Goal: Use online tool/utility: Use online tool/utility

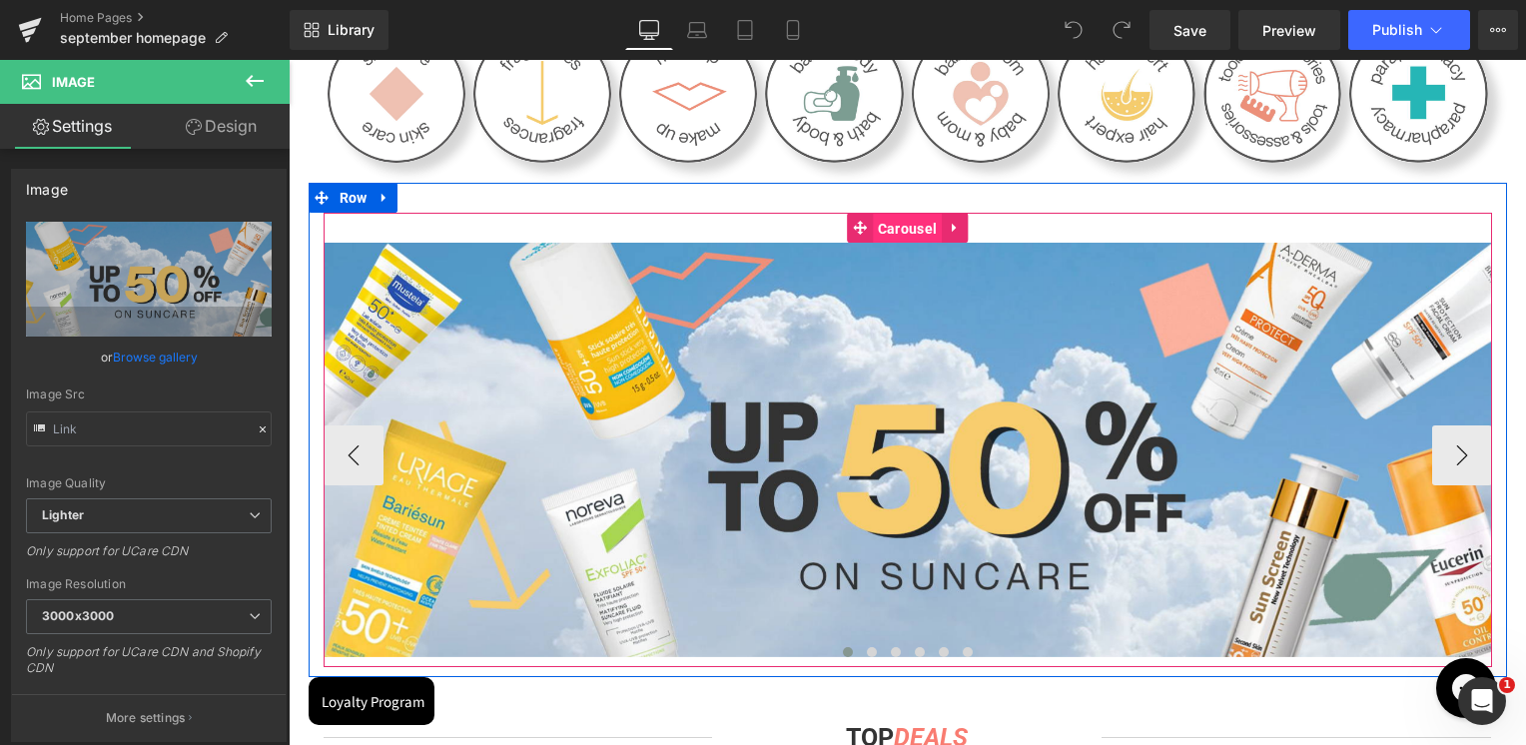
click at [887, 222] on span "Carousel" at bounding box center [907, 229] width 69 height 30
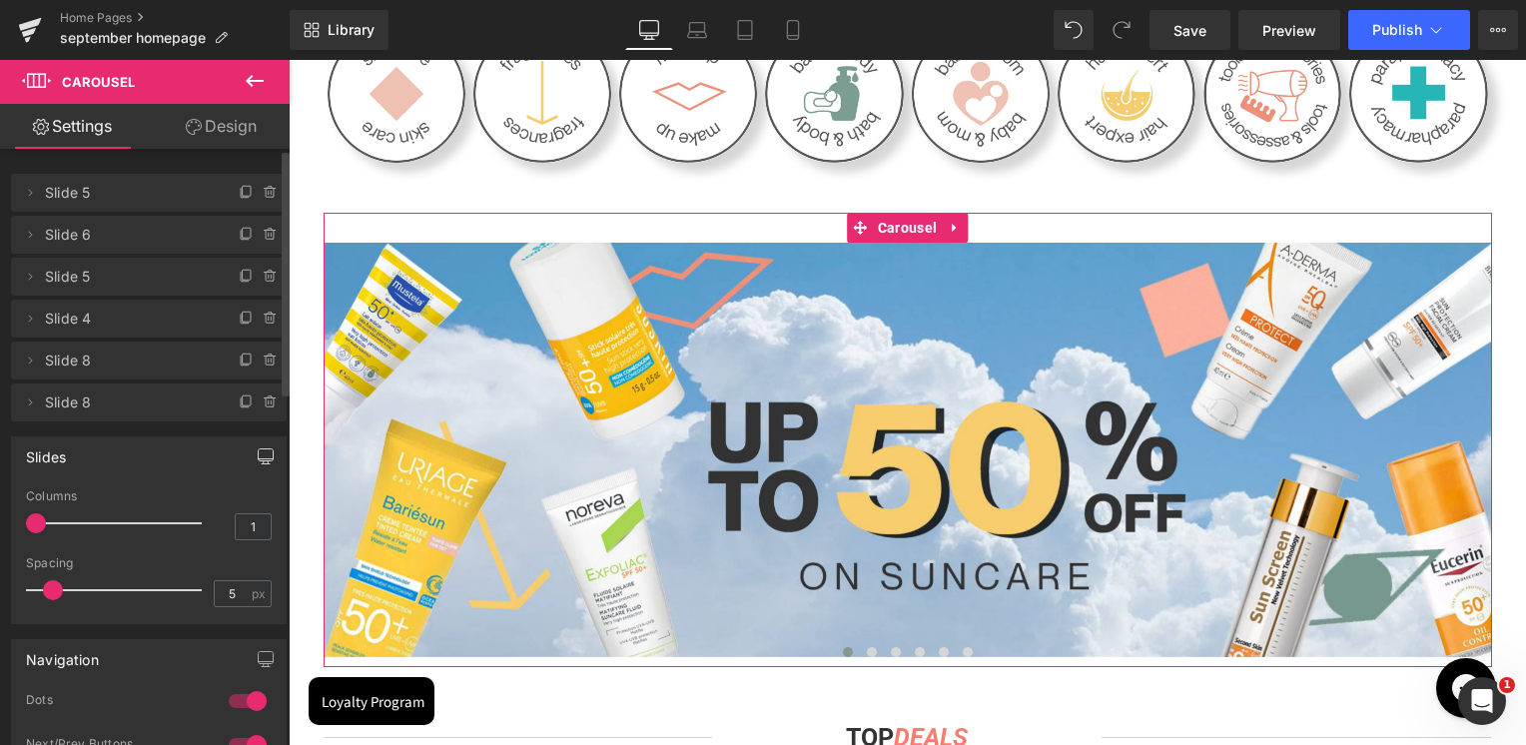
click at [250, 458] on button "button" at bounding box center [266, 457] width 32 height 38
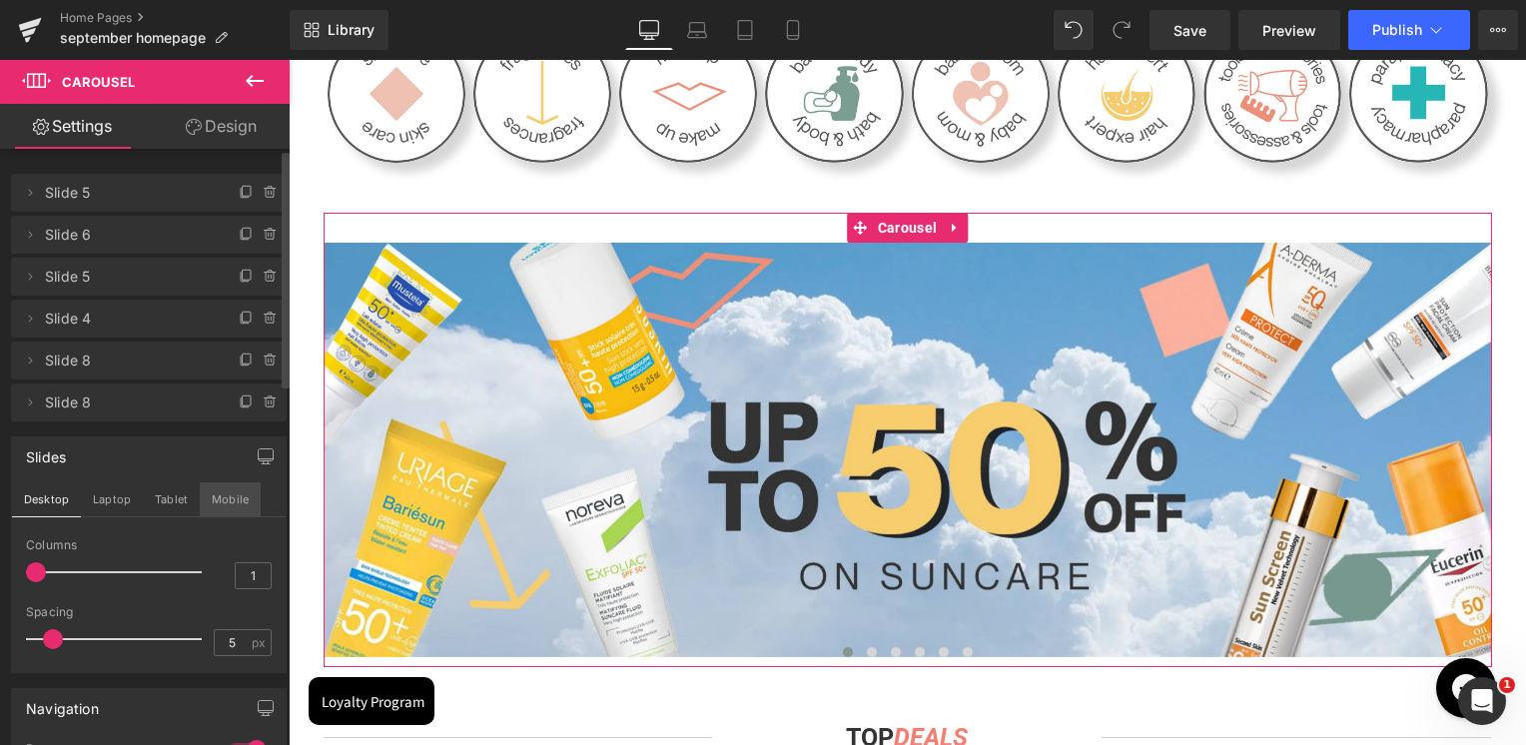
click at [244, 508] on button "Mobile" at bounding box center [230, 500] width 61 height 34
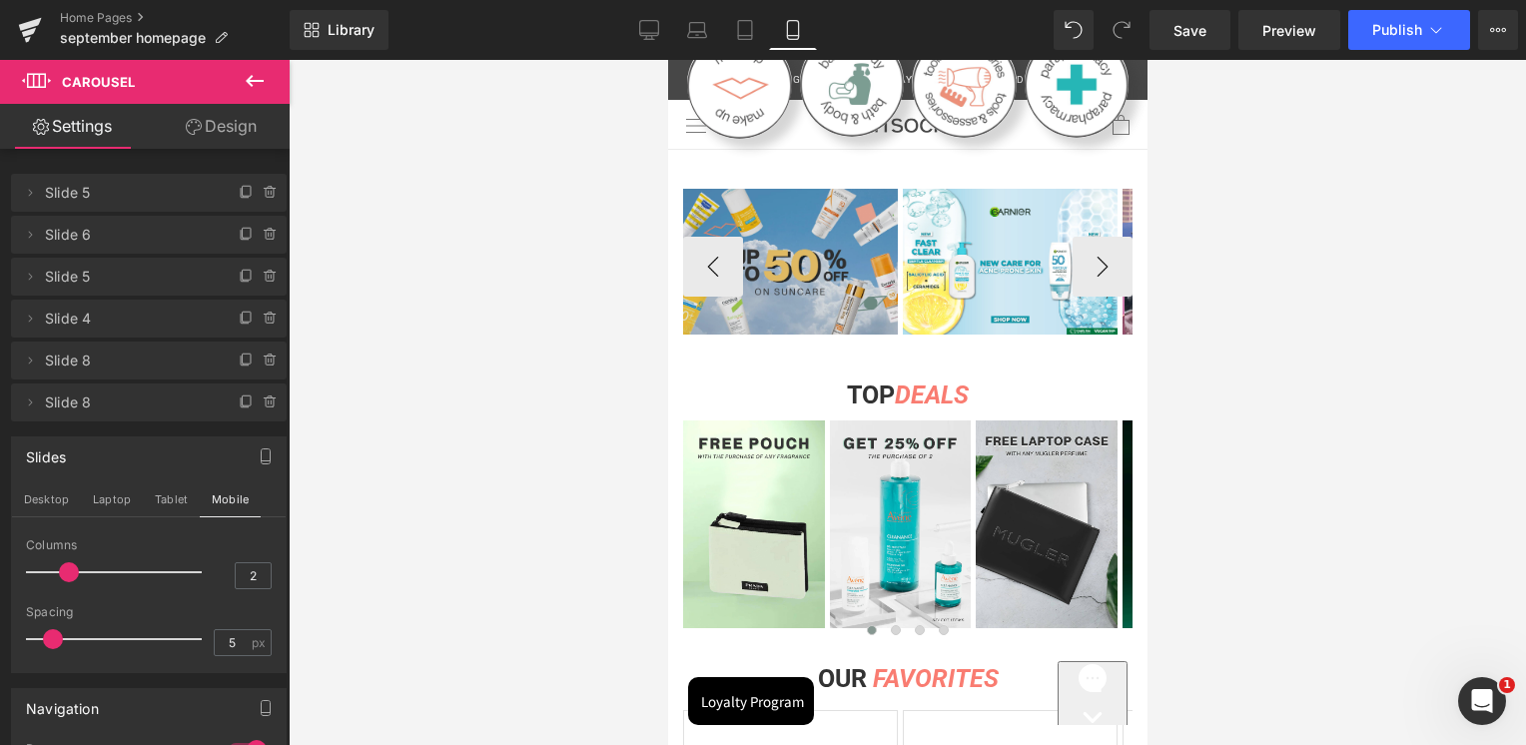
scroll to position [599, 0]
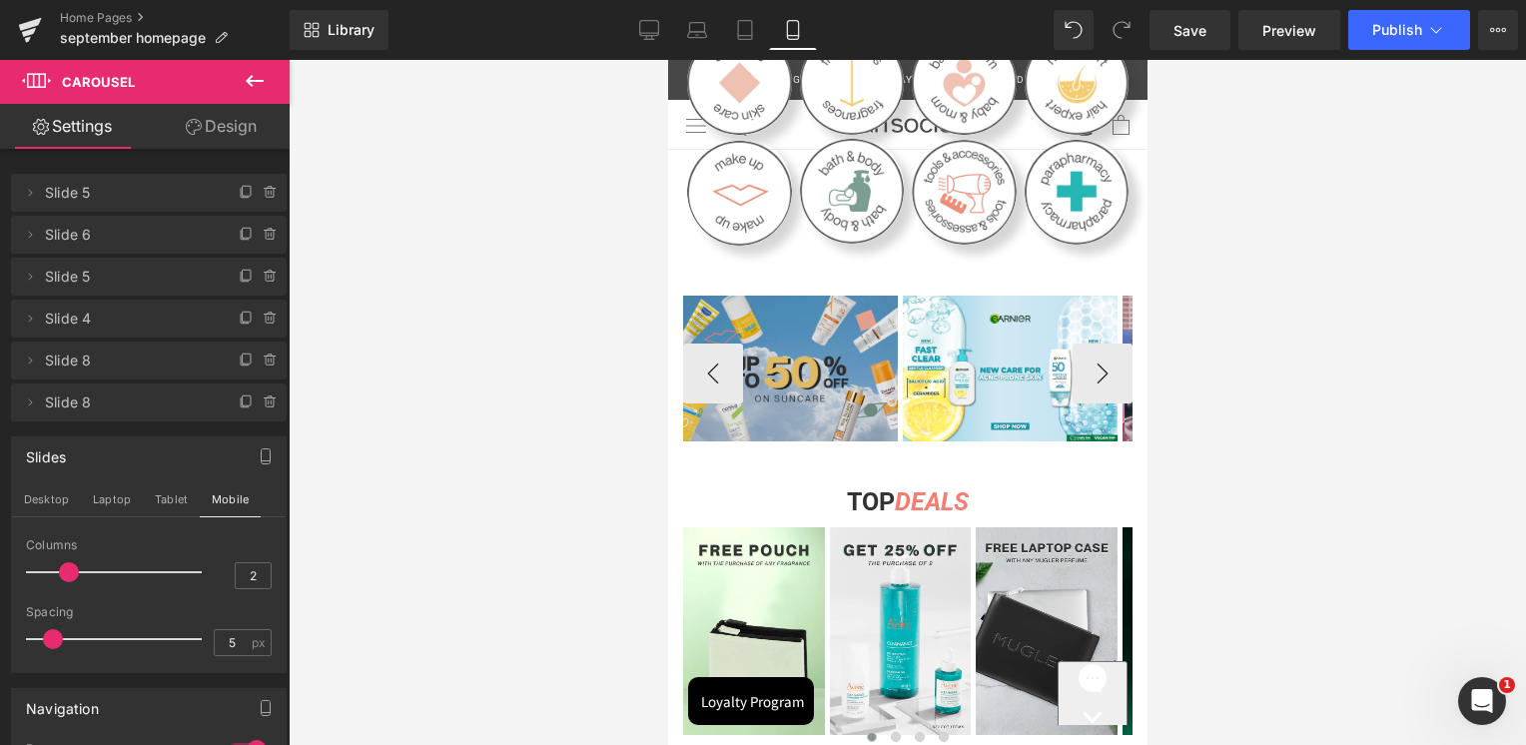
click at [829, 386] on img at bounding box center [789, 369] width 215 height 147
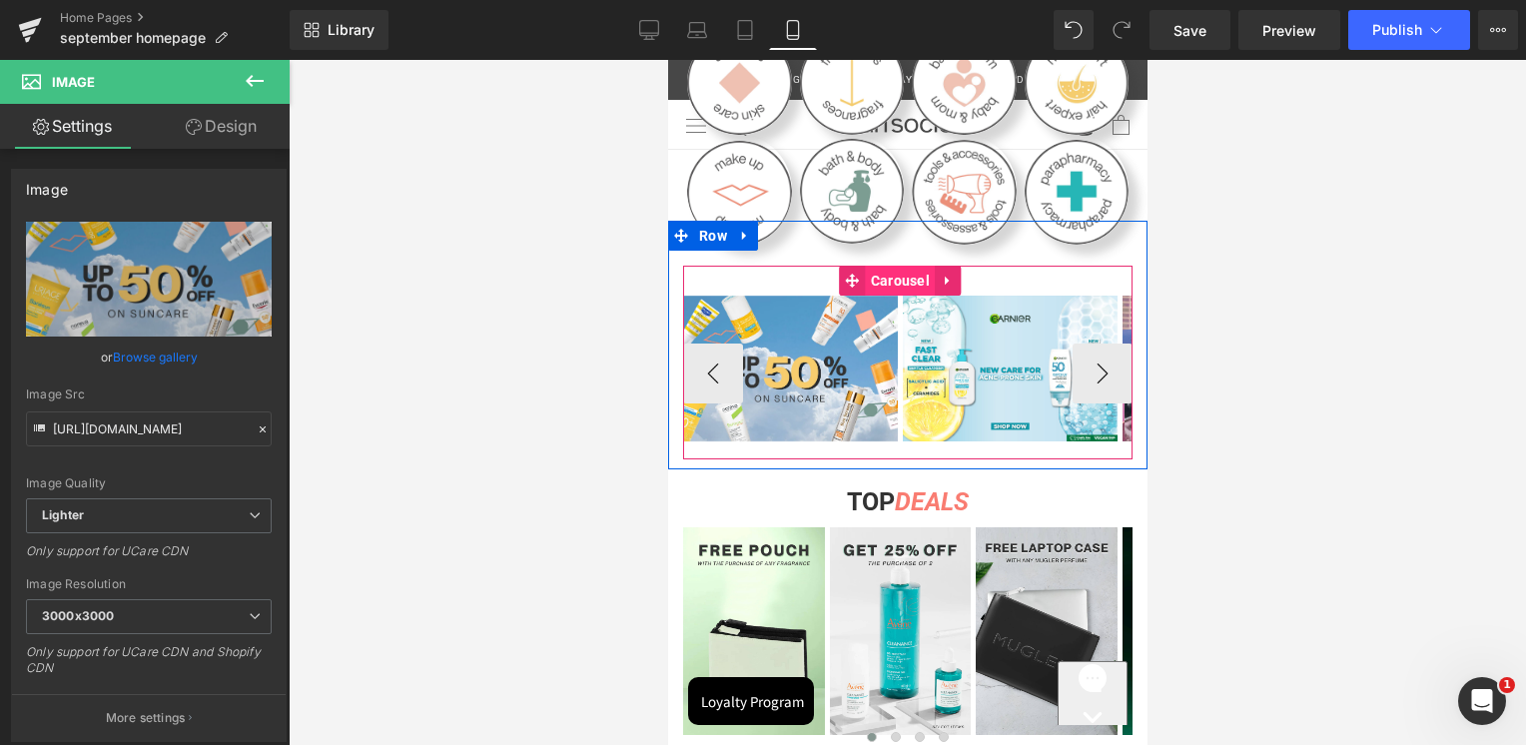
click at [885, 266] on span "Carousel" at bounding box center [899, 281] width 69 height 30
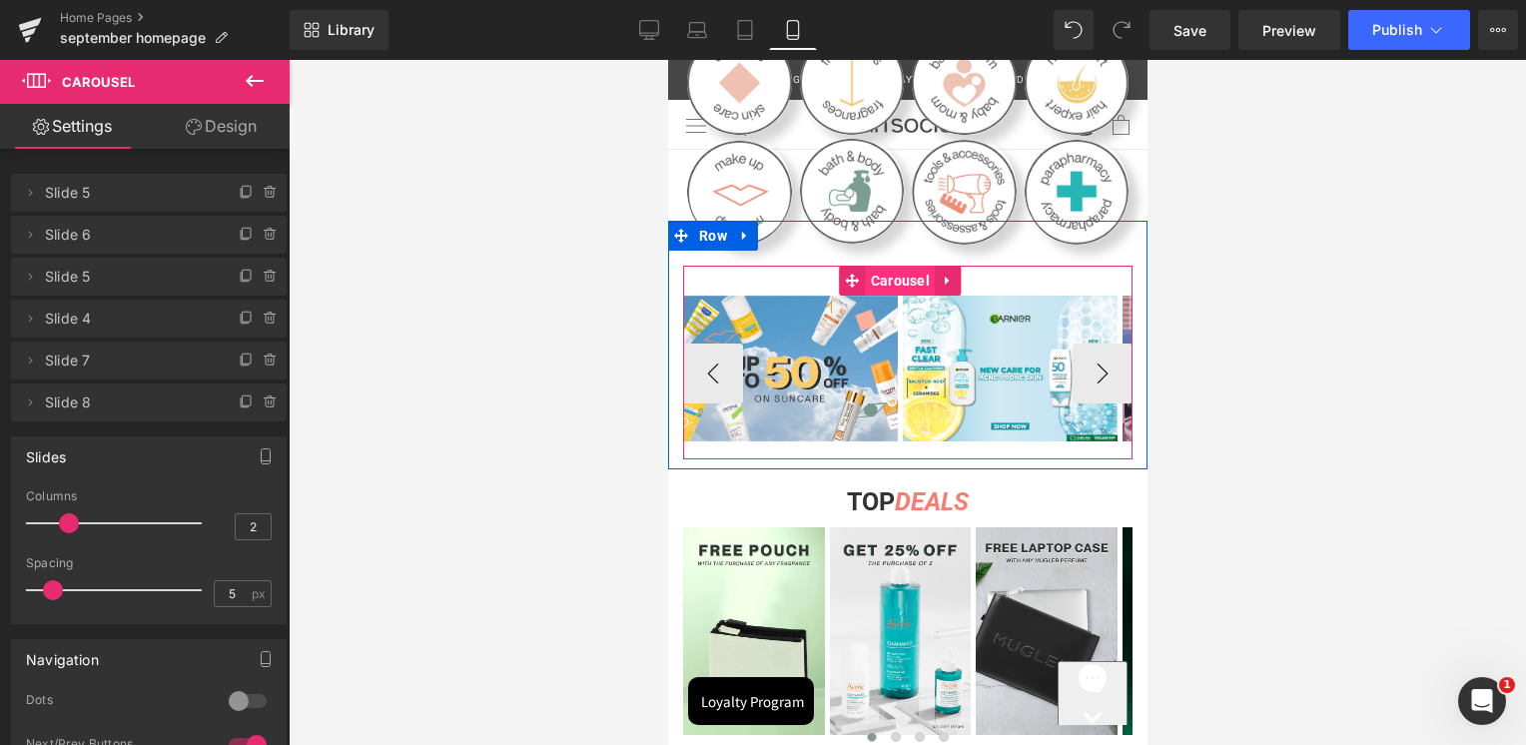
click at [902, 274] on span "Carousel" at bounding box center [899, 281] width 69 height 30
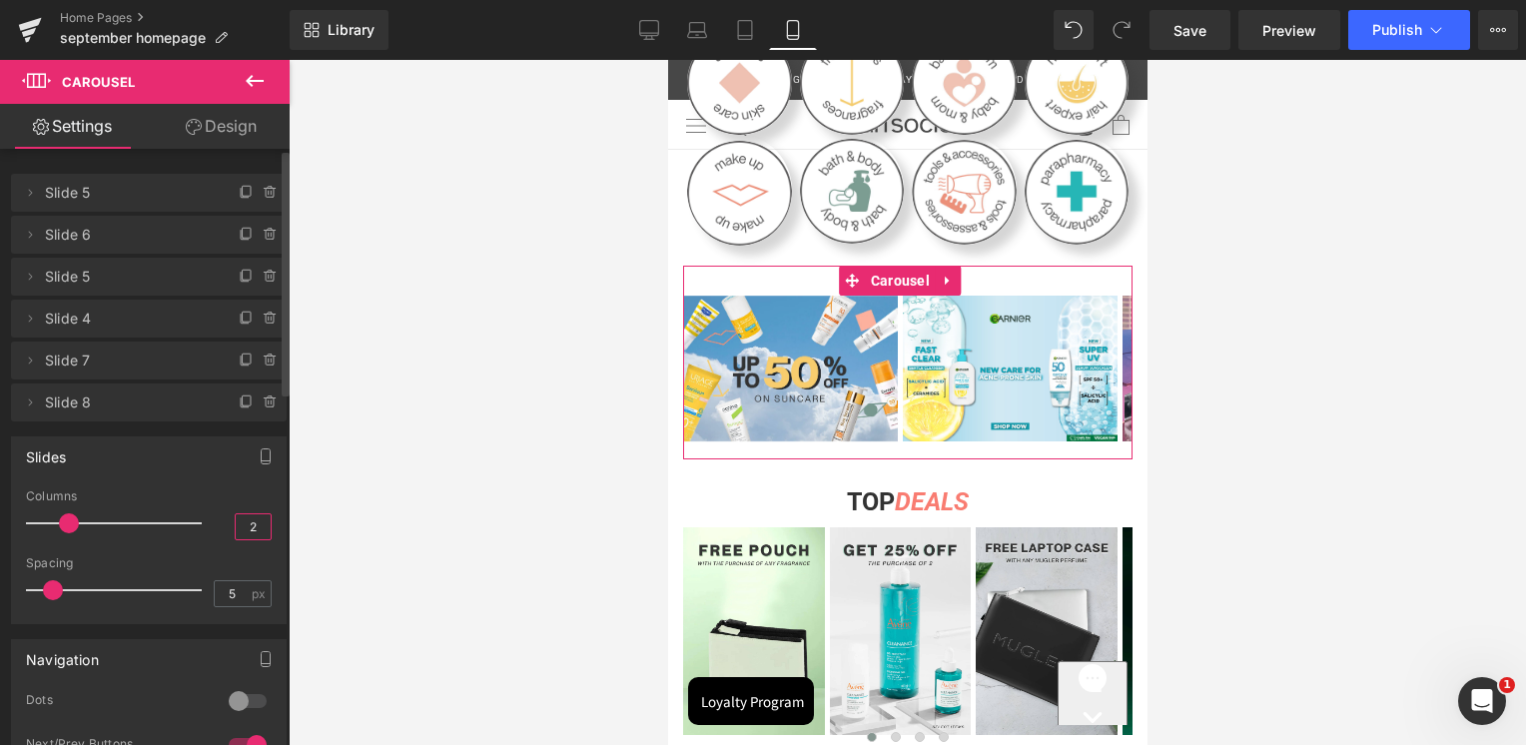
click at [246, 529] on input "2" at bounding box center [253, 526] width 35 height 25
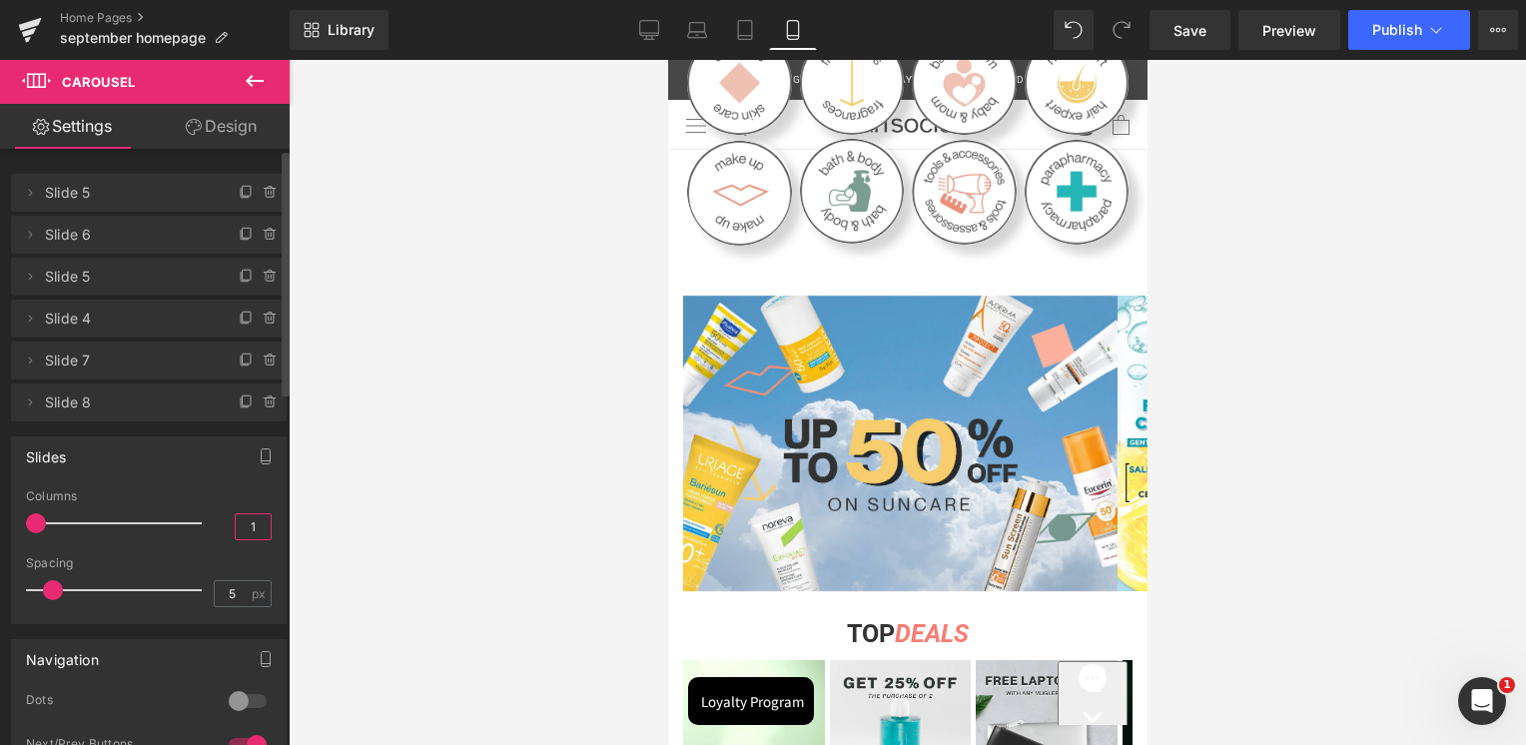
type input "1"
click at [246, 496] on div "Columns" at bounding box center [149, 497] width 246 height 14
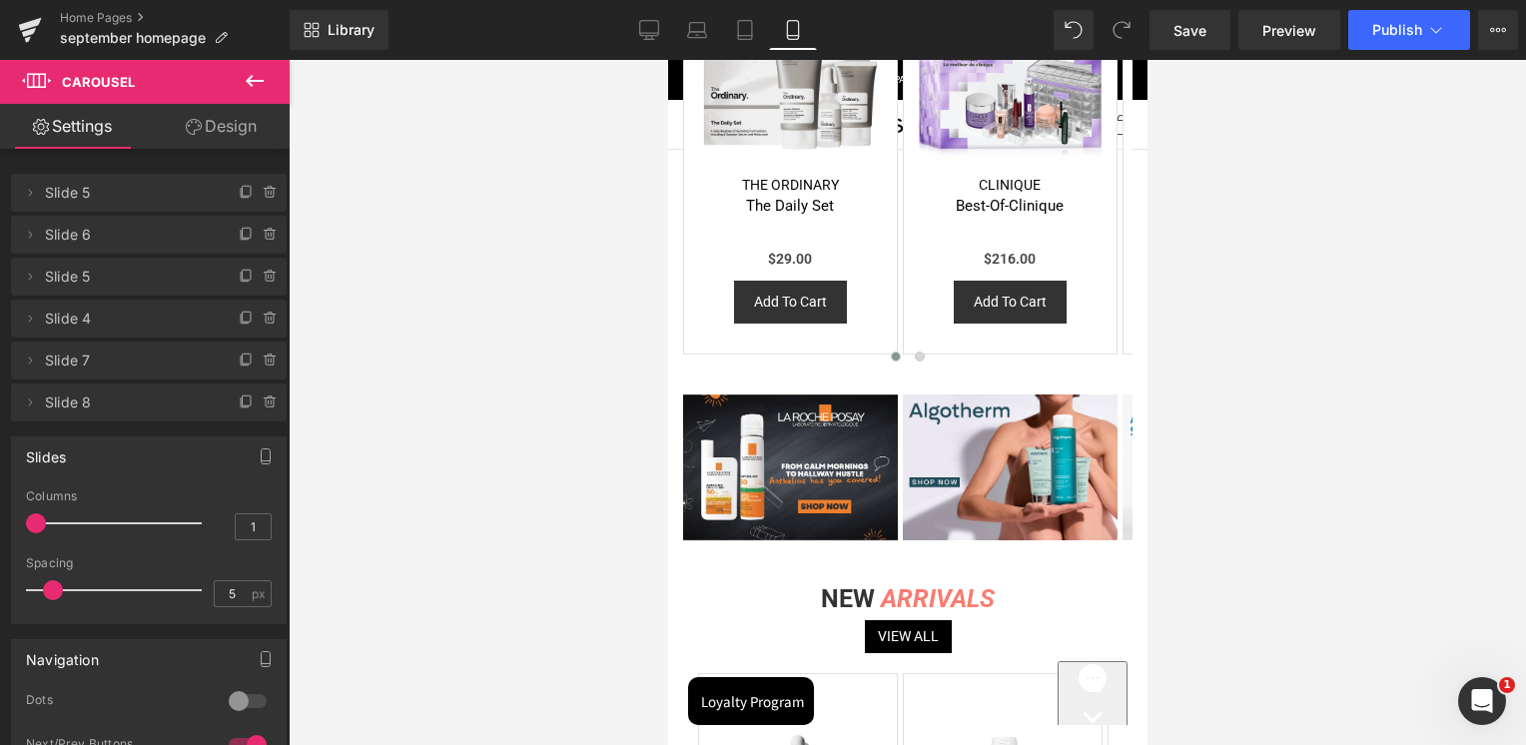
scroll to position [1598, 0]
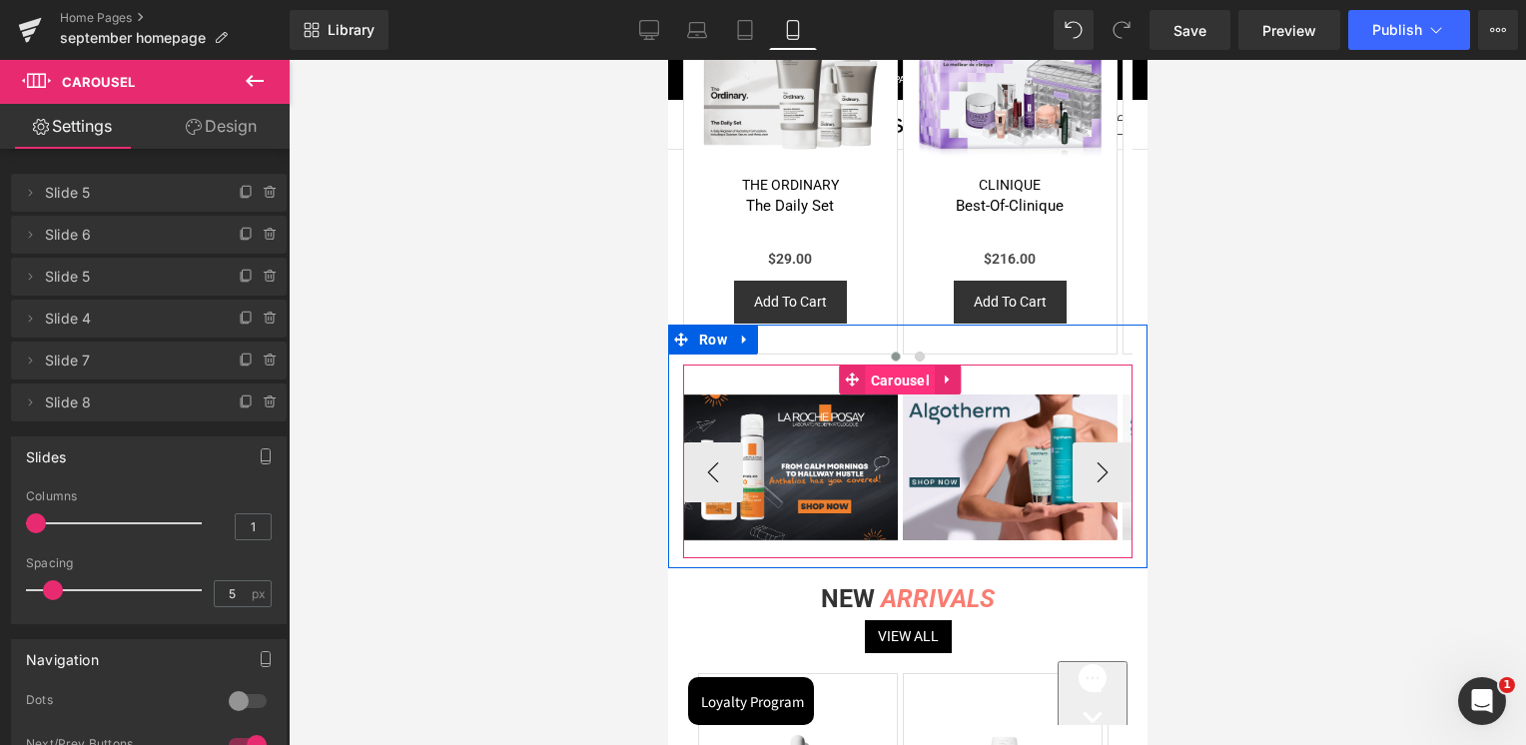
click at [881, 380] on span "Carousel" at bounding box center [899, 381] width 69 height 30
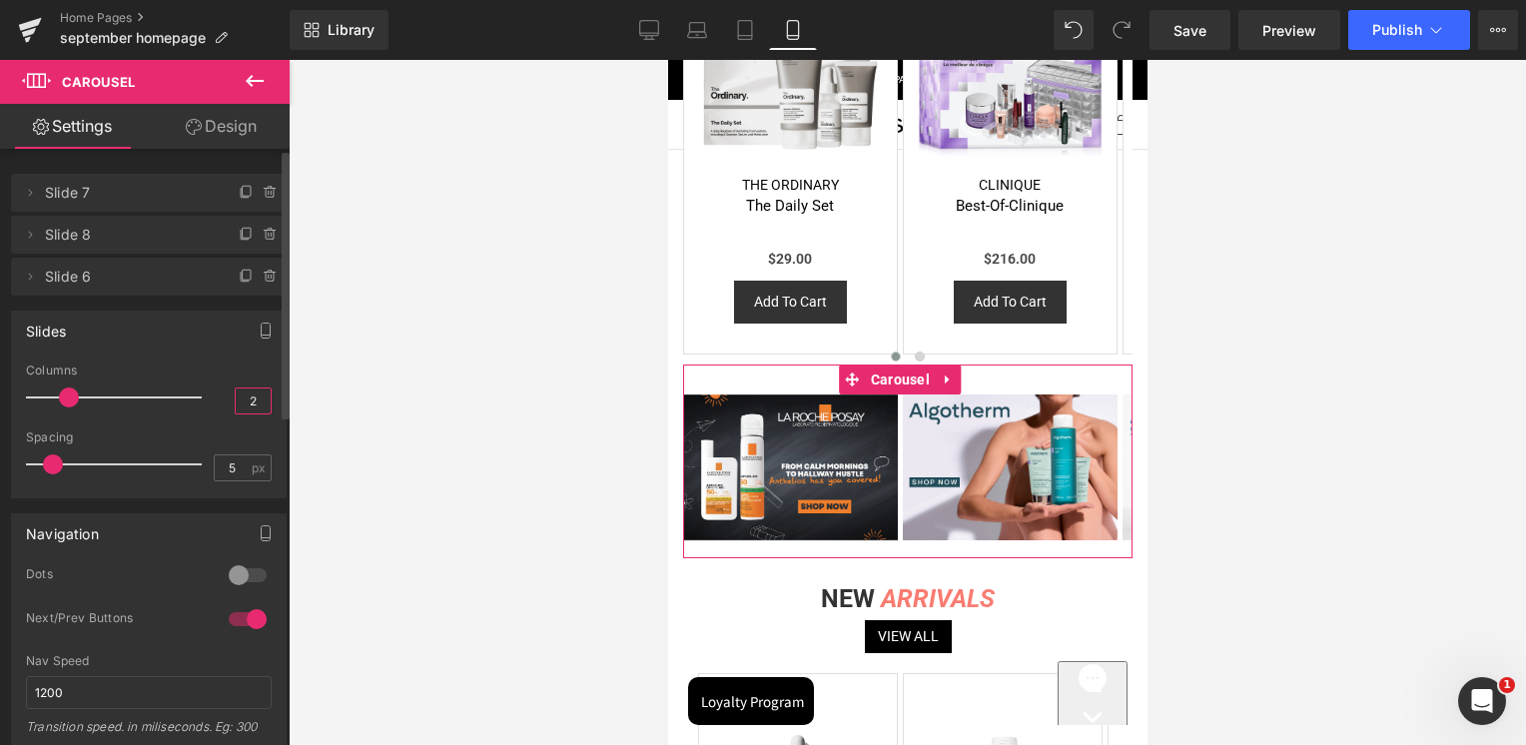
click at [261, 393] on input "2" at bounding box center [253, 401] width 35 height 25
click at [259, 392] on input "2" at bounding box center [253, 401] width 35 height 25
click at [241, 404] on input "2" at bounding box center [253, 401] width 35 height 25
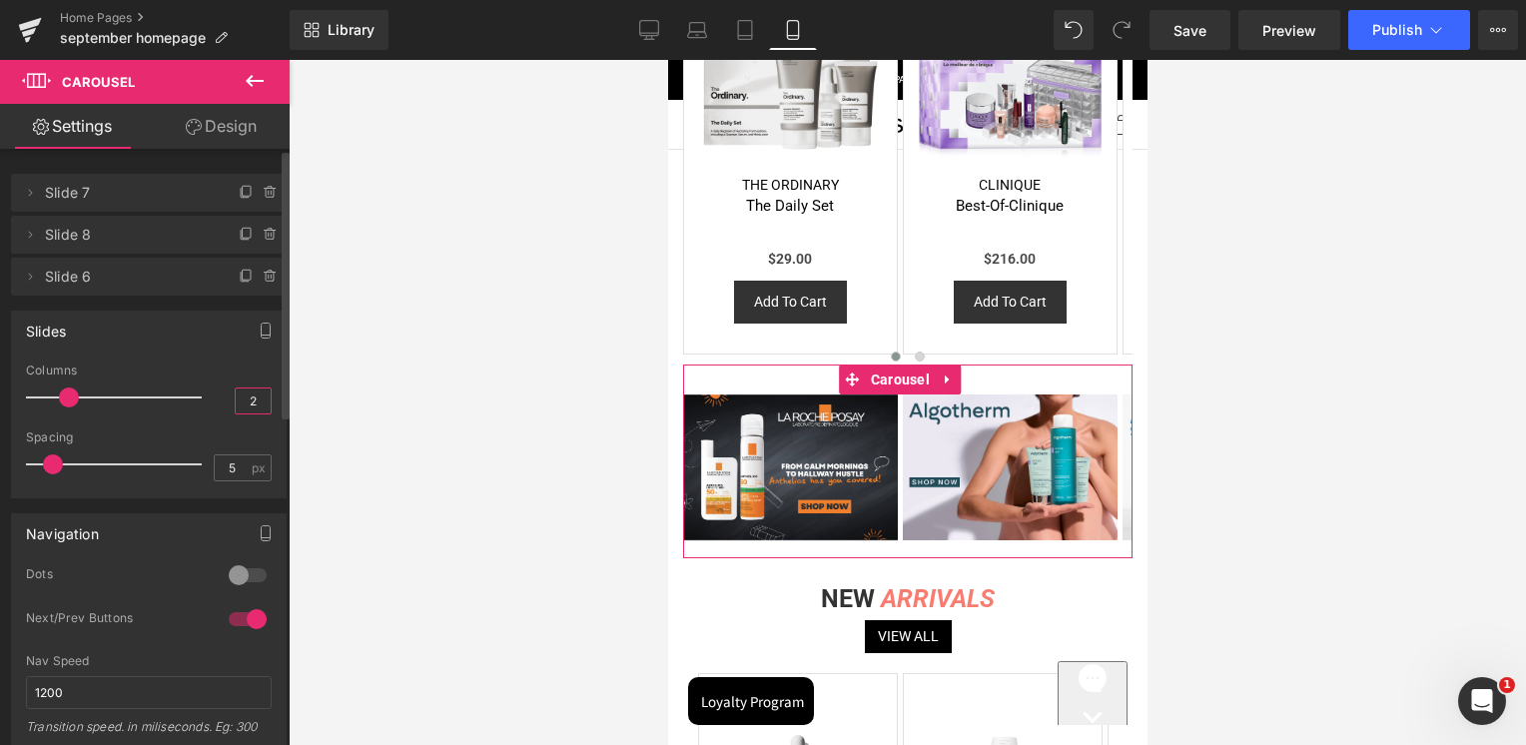
click at [241, 404] on input "2" at bounding box center [253, 401] width 35 height 25
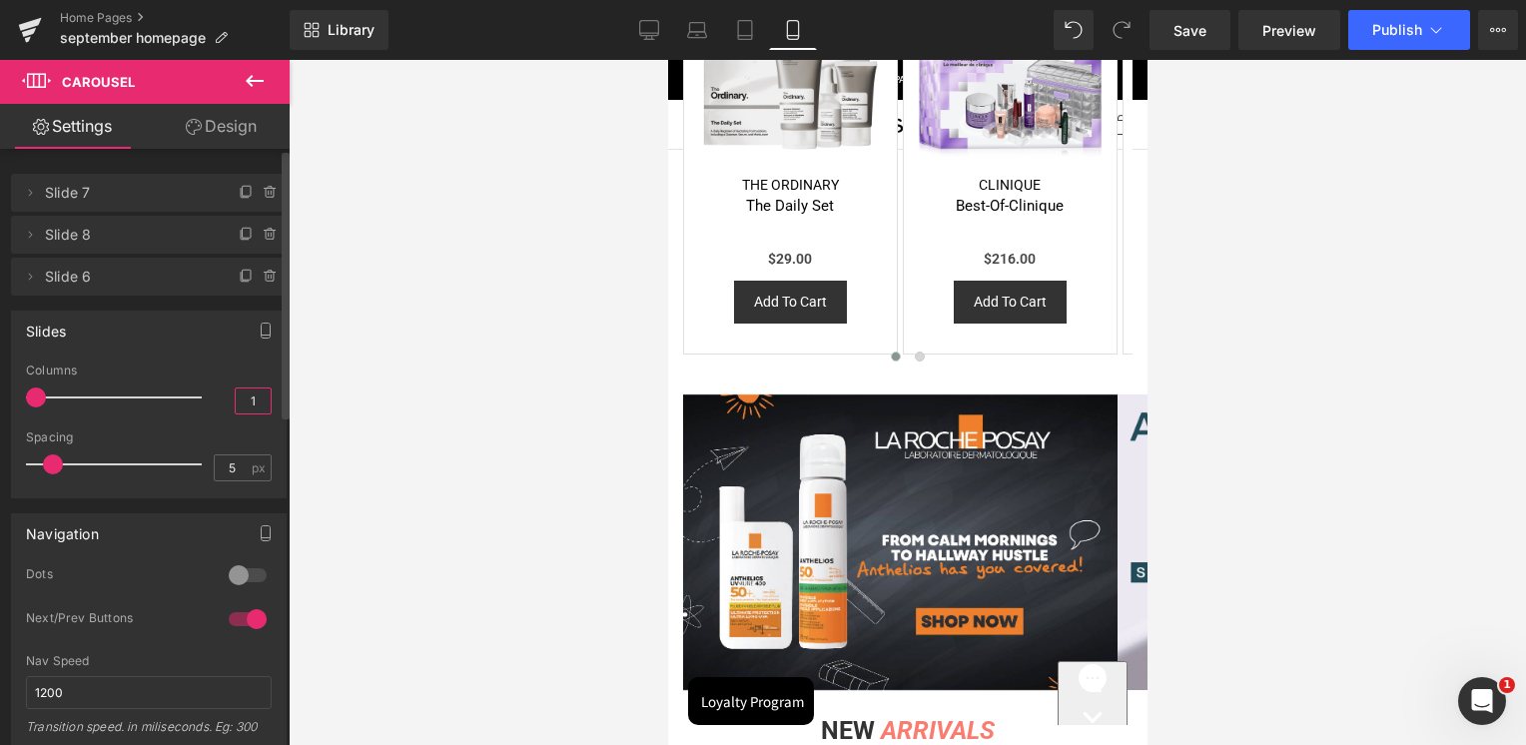
type input "1"
click at [248, 364] on div "Columns" at bounding box center [149, 371] width 246 height 14
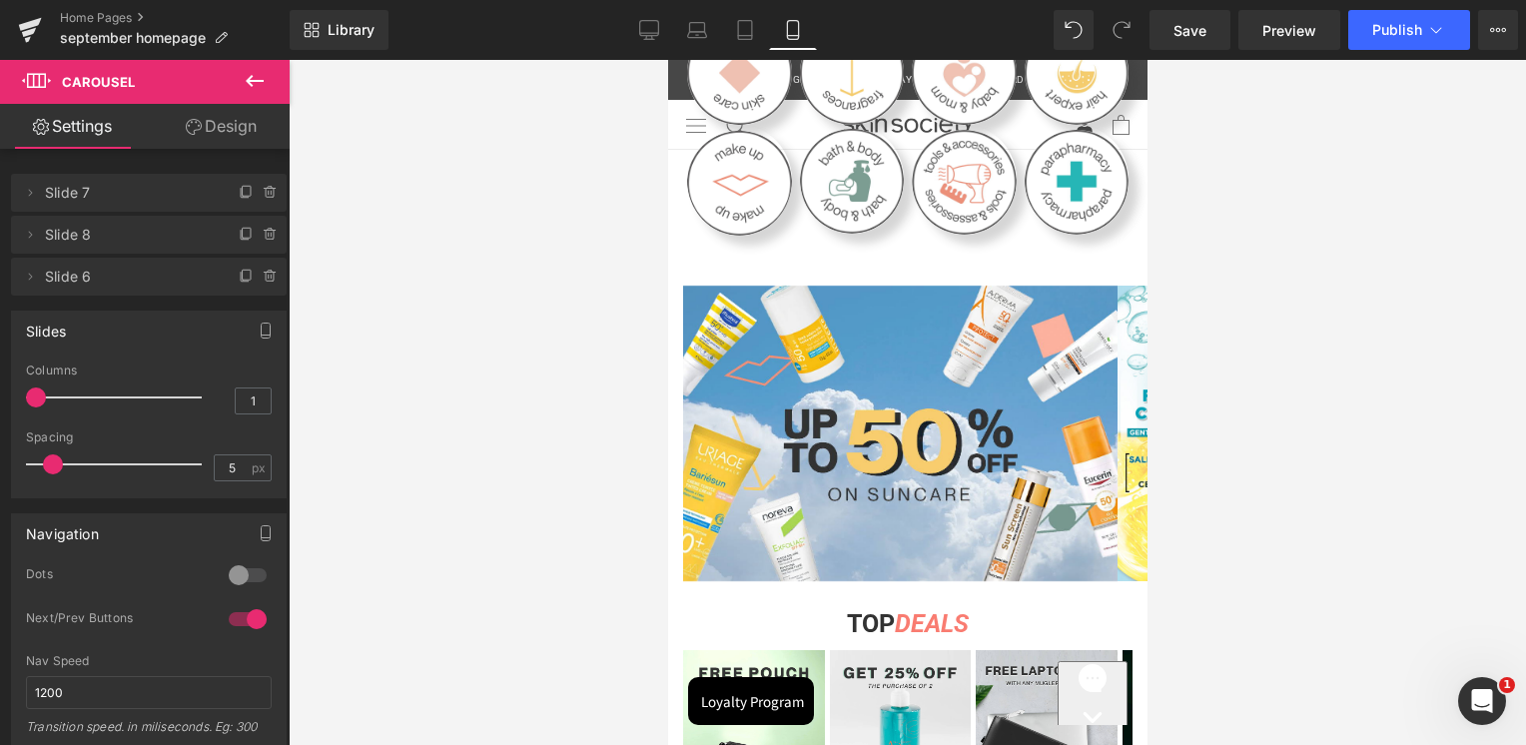
scroll to position [599, 0]
